Goal: Information Seeking & Learning: Find specific fact

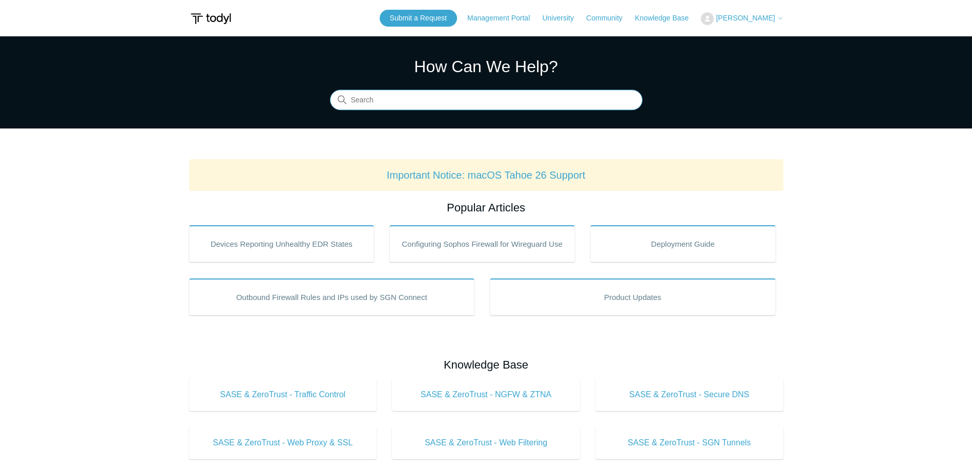
click at [386, 103] on input "Search" at bounding box center [486, 100] width 312 height 20
type input "push updates"
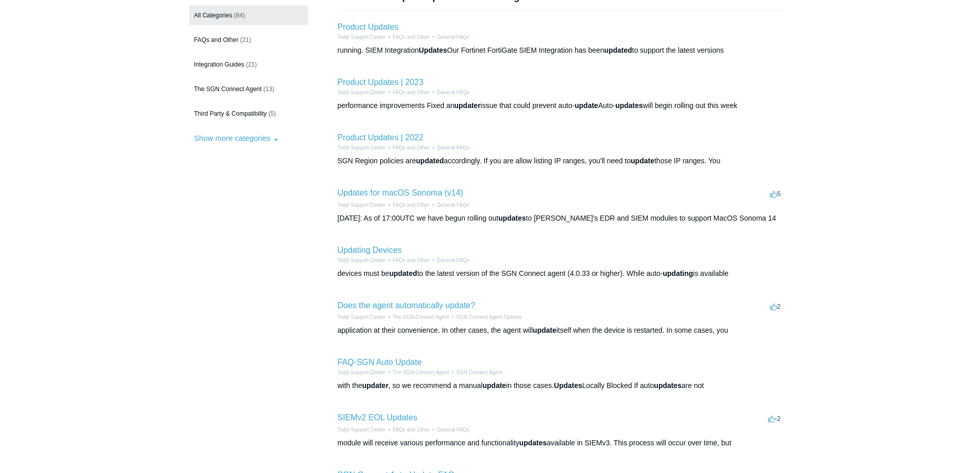
scroll to position [154, 0]
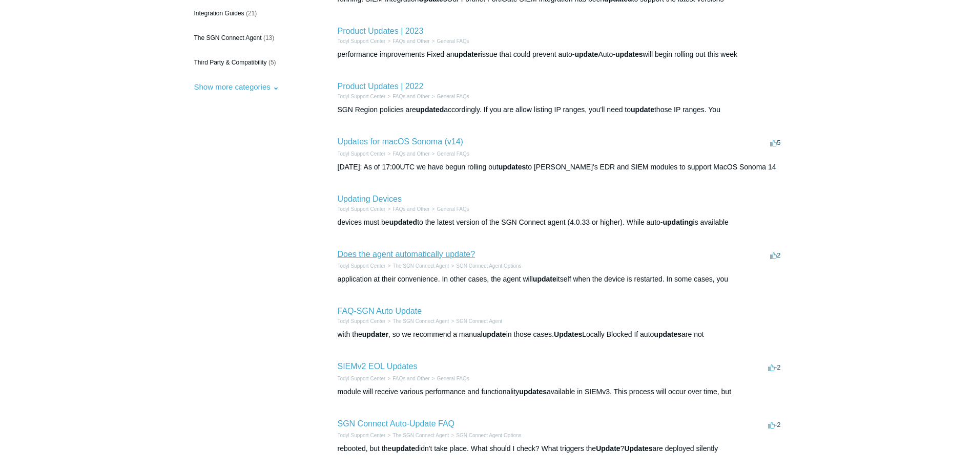
click at [429, 251] on link "Does the agent automatically update?" at bounding box center [407, 254] width 138 height 9
